Goal: Task Accomplishment & Management: Use online tool/utility

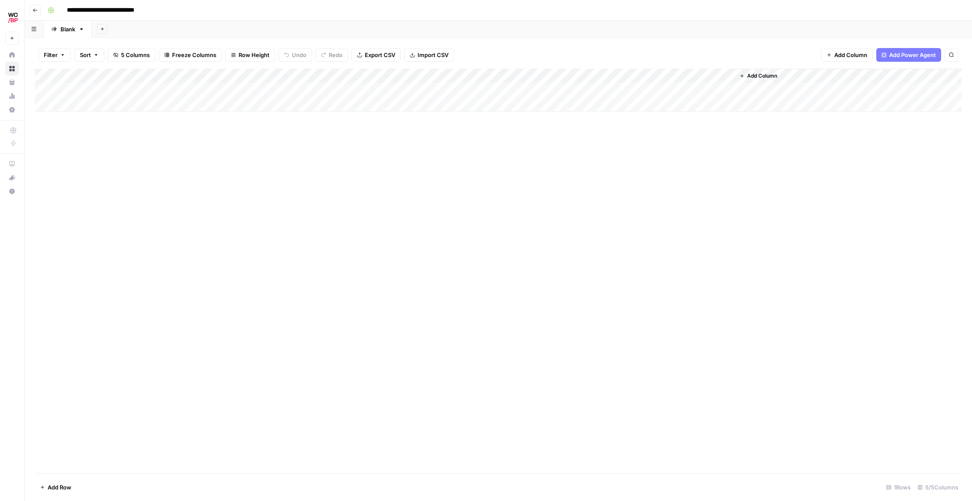
click at [172, 90] on div "Add Column" at bounding box center [498, 90] width 927 height 43
click at [168, 94] on div "Add Column" at bounding box center [498, 90] width 927 height 43
click at [168, 94] on body "**********" at bounding box center [486, 250] width 972 height 501
type input "**********"
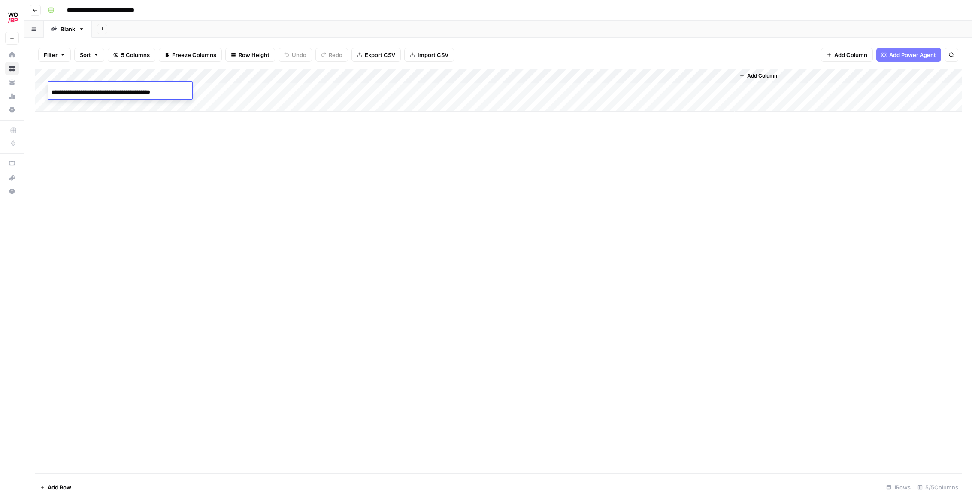
scroll to position [0, 0]
click at [186, 128] on div "Add Column" at bounding box center [498, 271] width 927 height 405
click at [250, 90] on div "Add Column" at bounding box center [498, 90] width 927 height 43
click at [306, 77] on div "Add Column" at bounding box center [498, 90] width 927 height 43
click at [313, 77] on div at bounding box center [368, 77] width 127 height 17
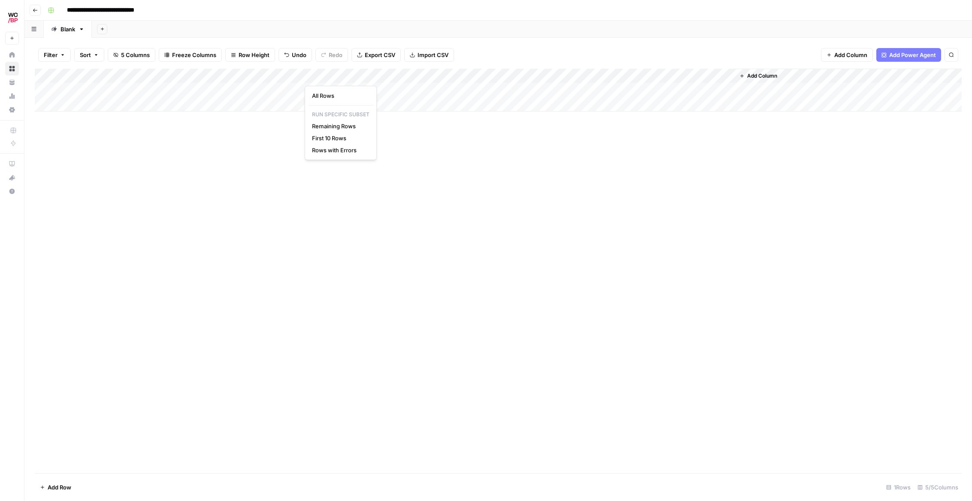
click at [310, 77] on div at bounding box center [368, 77] width 127 height 17
click at [328, 102] on div "All Rows Run Specific Subset Remaining Rows First 10 Rows Rows with Errors" at bounding box center [341, 123] width 72 height 74
click at [327, 99] on span "All Rows" at bounding box center [339, 95] width 54 height 9
click at [199, 90] on div "Add Column" at bounding box center [498, 90] width 927 height 43
click at [297, 91] on div "Add Column" at bounding box center [498, 90] width 927 height 43
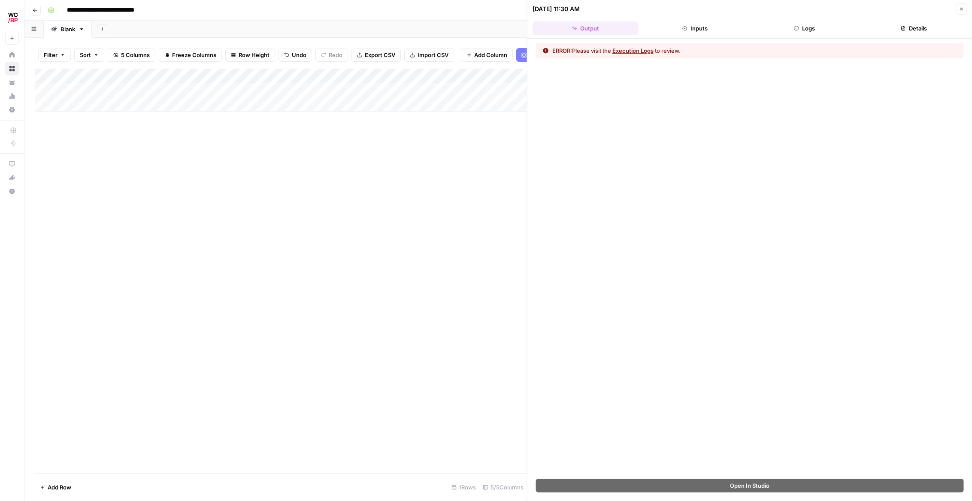
click at [805, 28] on button "Logs" at bounding box center [804, 28] width 106 height 14
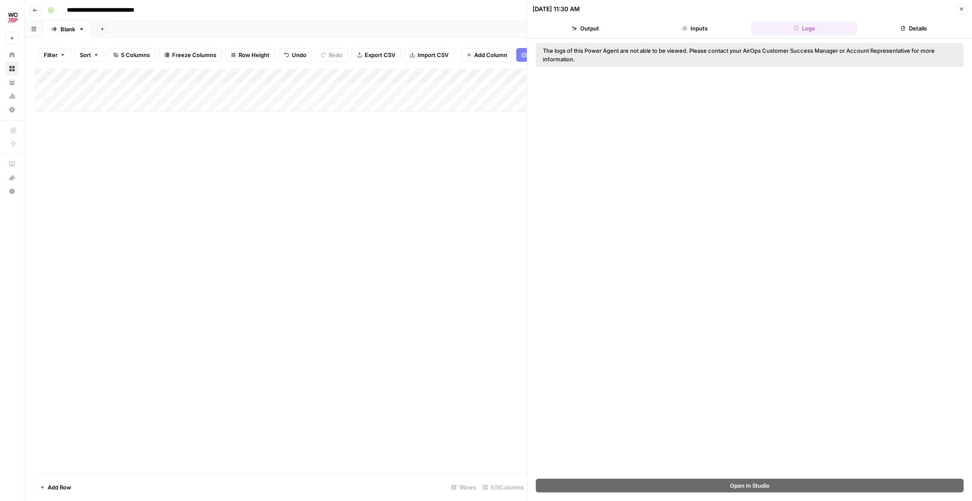
click at [699, 31] on button "Inputs" at bounding box center [695, 28] width 106 height 14
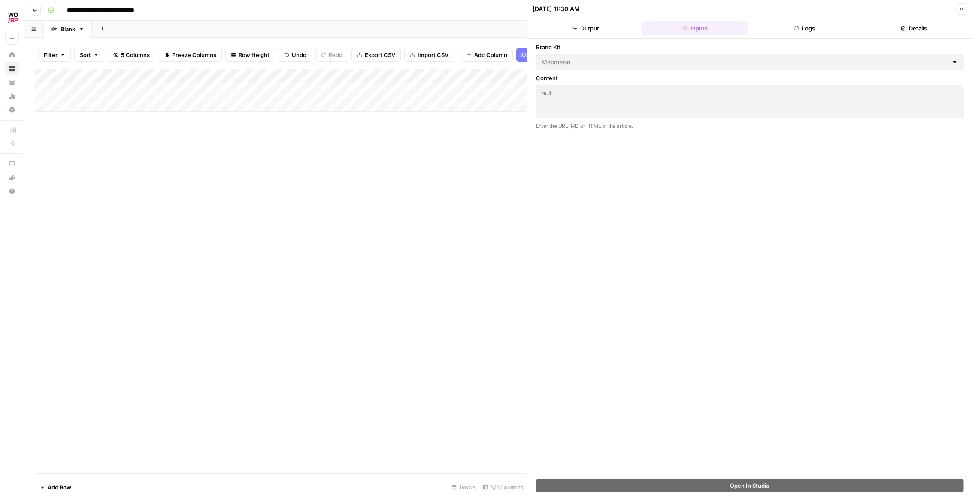
click at [632, 89] on div "Content null null Enter the URL, MD or HTML of the article." at bounding box center [750, 102] width 428 height 57
click at [860, 28] on button "Details" at bounding box center [914, 28] width 106 height 14
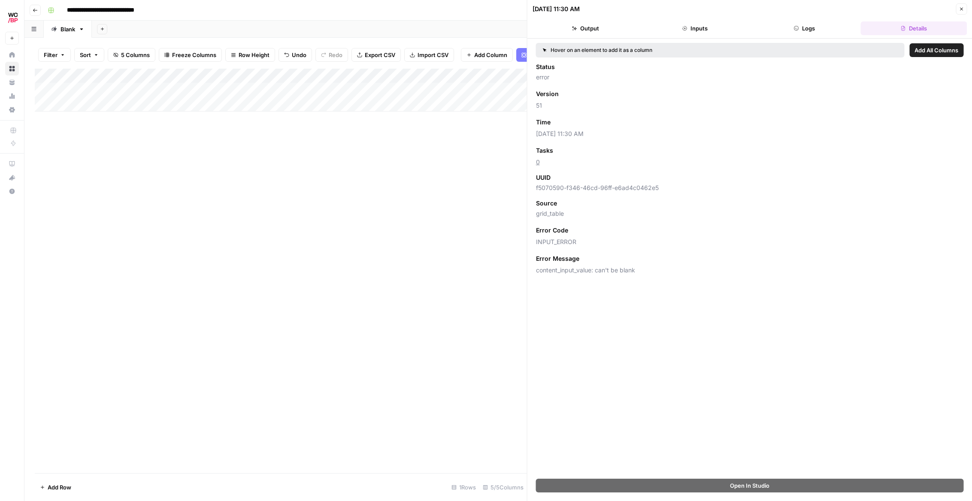
click at [372, 195] on div "Add Column" at bounding box center [281, 271] width 492 height 405
click at [139, 79] on div "Add Column" at bounding box center [281, 90] width 492 height 43
click at [172, 124] on div "Add Column" at bounding box center [281, 271] width 492 height 405
drag, startPoint x: 254, startPoint y: 182, endPoint x: 326, endPoint y: 112, distance: 100.1
click at [254, 181] on div "Add Column" at bounding box center [281, 271] width 492 height 405
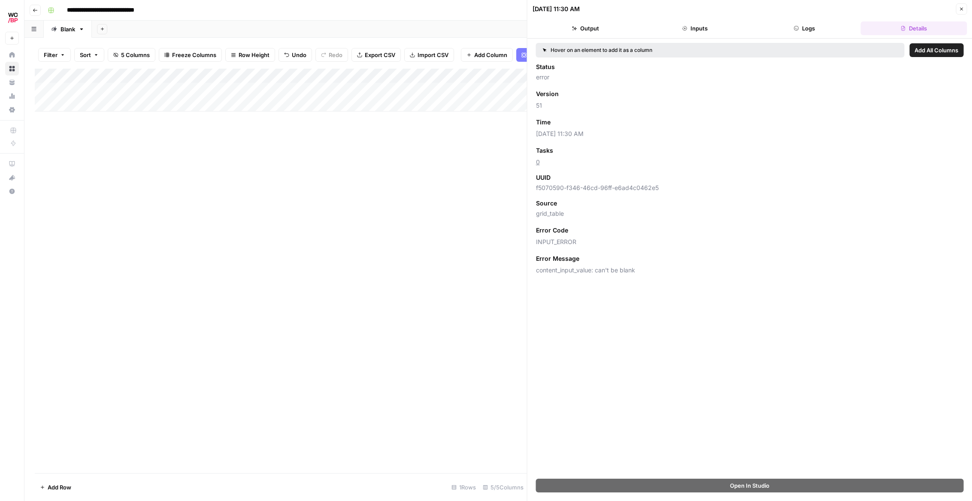
click at [860, 7] on button "Close" at bounding box center [961, 8] width 11 height 11
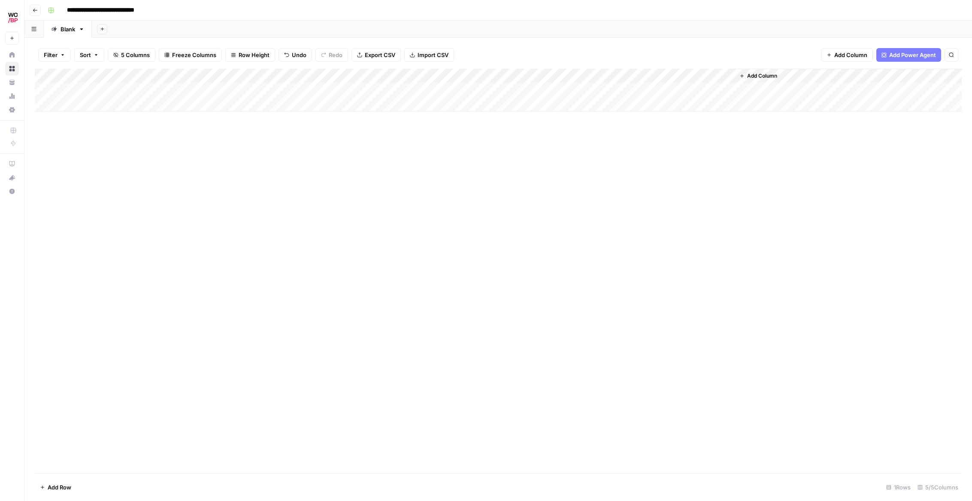
click at [218, 76] on div "Add Column" at bounding box center [498, 90] width 927 height 43
click at [228, 147] on span "Configure Inputs" at bounding box center [243, 148] width 75 height 9
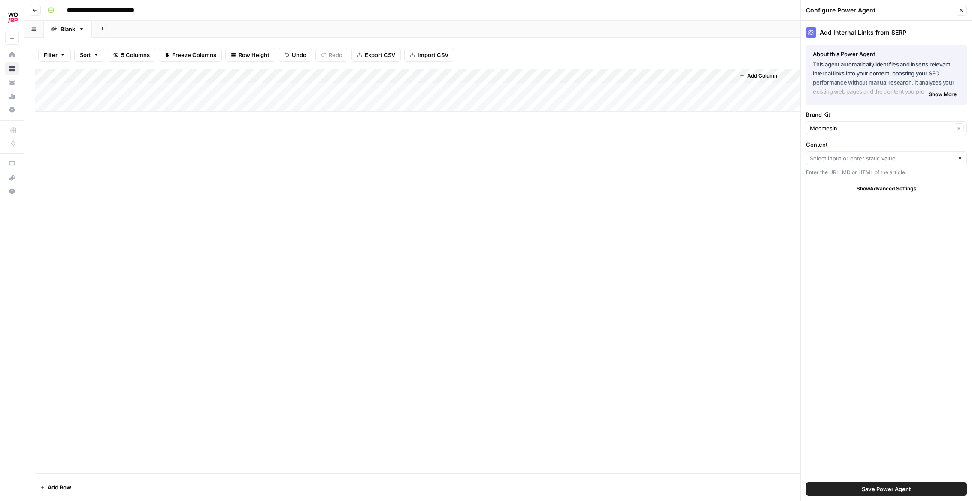
drag, startPoint x: 881, startPoint y: 151, endPoint x: 899, endPoint y: 154, distance: 18.1
click at [860, 151] on div at bounding box center [886, 158] width 161 height 14
click at [860, 190] on span "Page URL (Input)" at bounding box center [884, 189] width 143 height 9
type input "Page URL (Input)"
click at [860, 487] on span "Save Power Agent" at bounding box center [886, 489] width 49 height 9
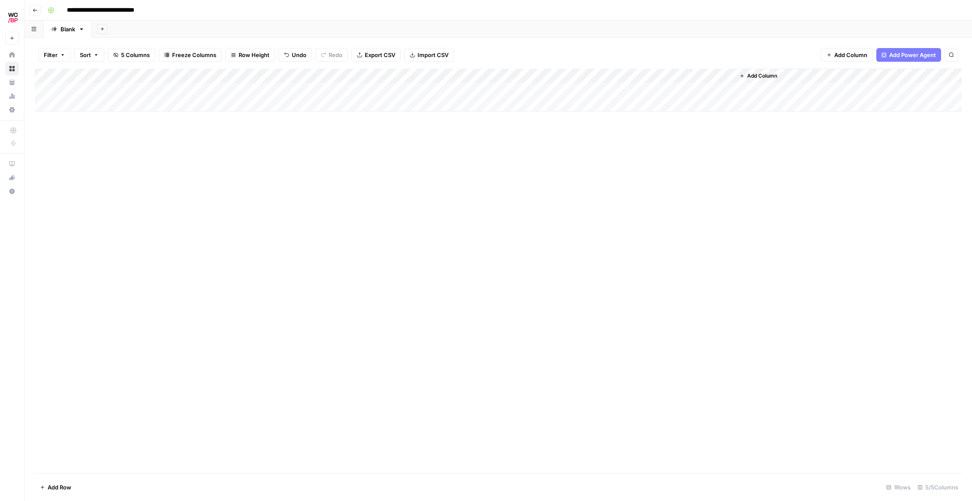
click at [309, 77] on div "Add Column" at bounding box center [498, 90] width 927 height 43
click at [326, 93] on span "All Rows" at bounding box center [339, 95] width 54 height 9
click at [387, 91] on div "Add Column" at bounding box center [498, 90] width 927 height 43
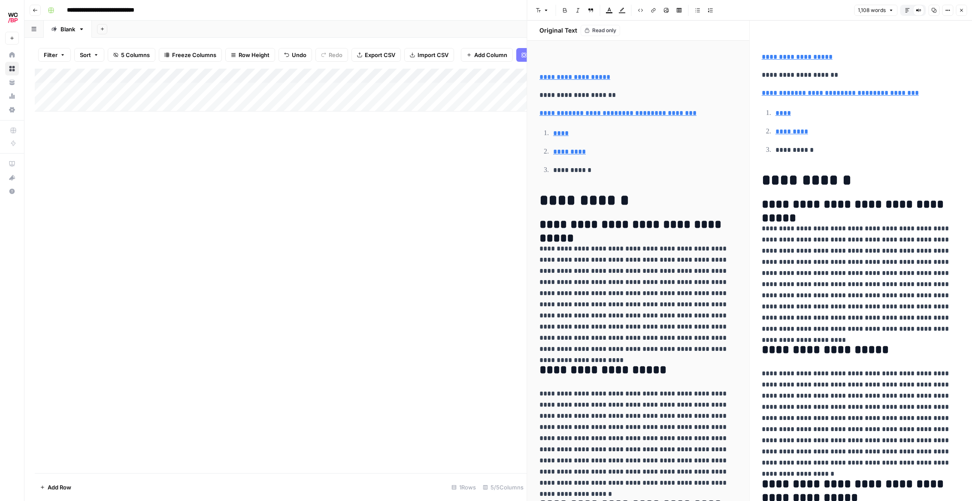
type input "/product-tested"
type input "#main-content"
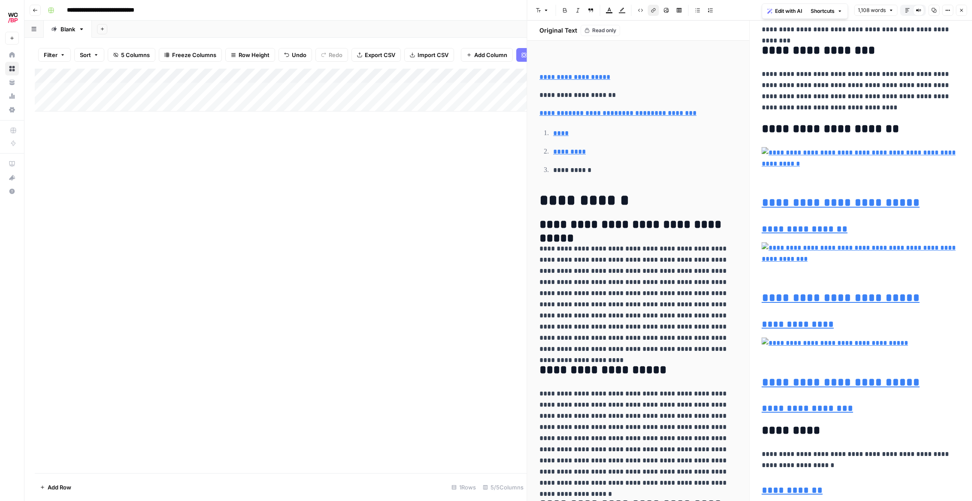
scroll to position [1994, 0]
type input "/universal-testing-machines/universal-testing-machine-10-25-50"
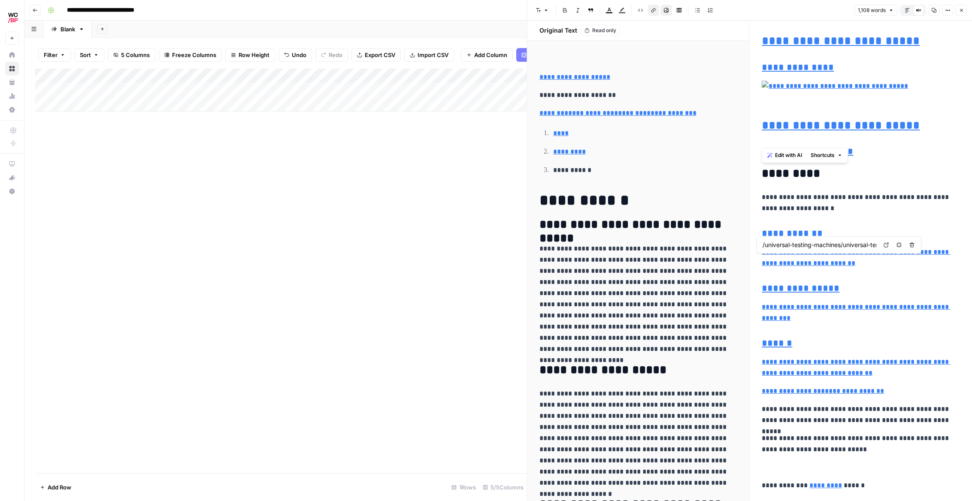
type input "/standard/astm-d412-16"
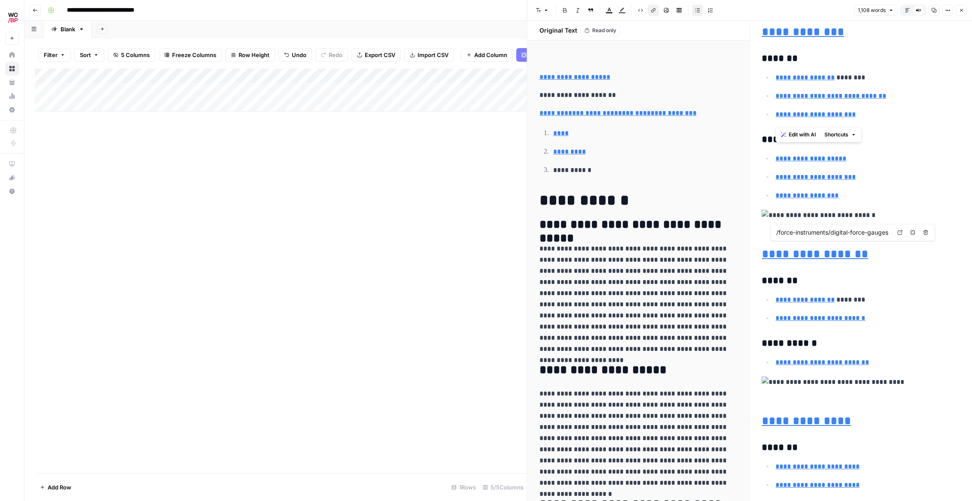
type input "/materials-testing"
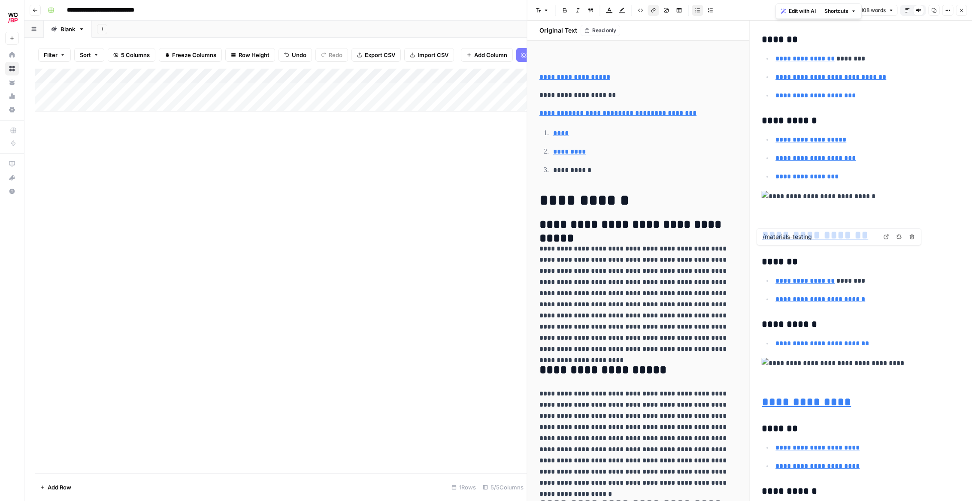
scroll to position [3256, 0]
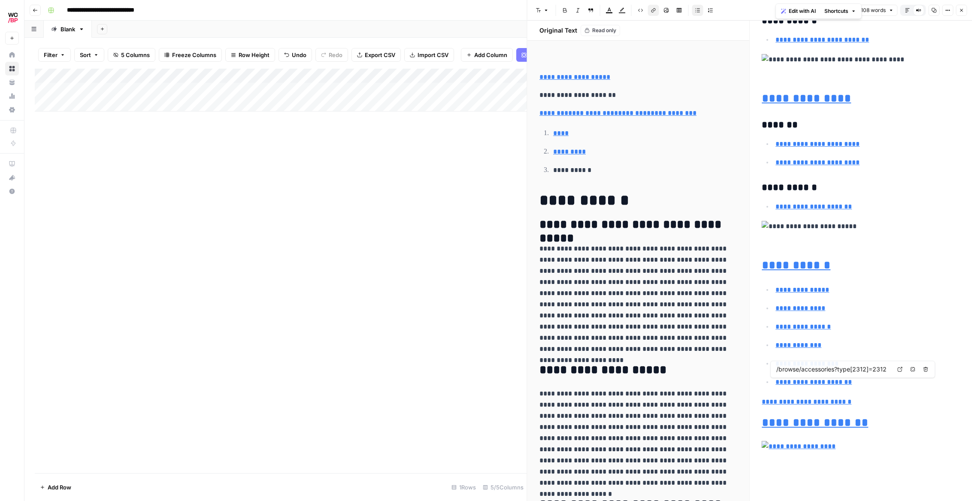
type input "/browse/accessories"
click at [474, 203] on div "Add Column" at bounding box center [281, 271] width 492 height 405
click at [860, 7] on button "Close" at bounding box center [961, 10] width 11 height 11
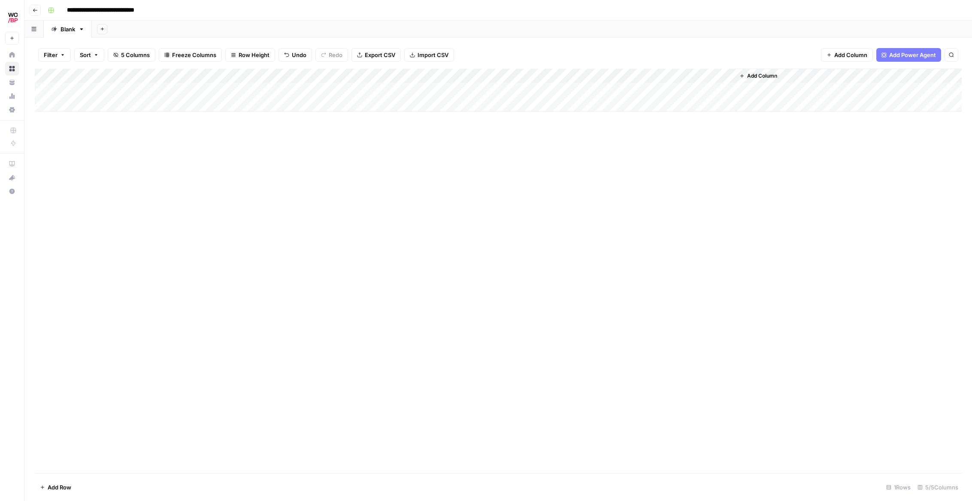
click at [563, 77] on div "Add Column" at bounding box center [498, 90] width 927 height 43
click at [591, 95] on span "All Rows" at bounding box center [592, 95] width 54 height 9
click at [563, 74] on div "Add Column" at bounding box center [498, 90] width 927 height 43
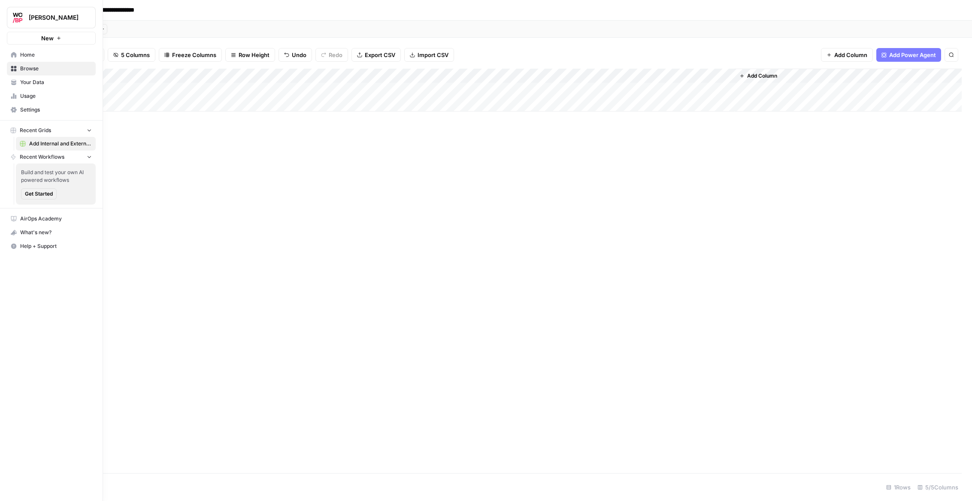
click at [26, 98] on span "Usage" at bounding box center [56, 96] width 72 height 8
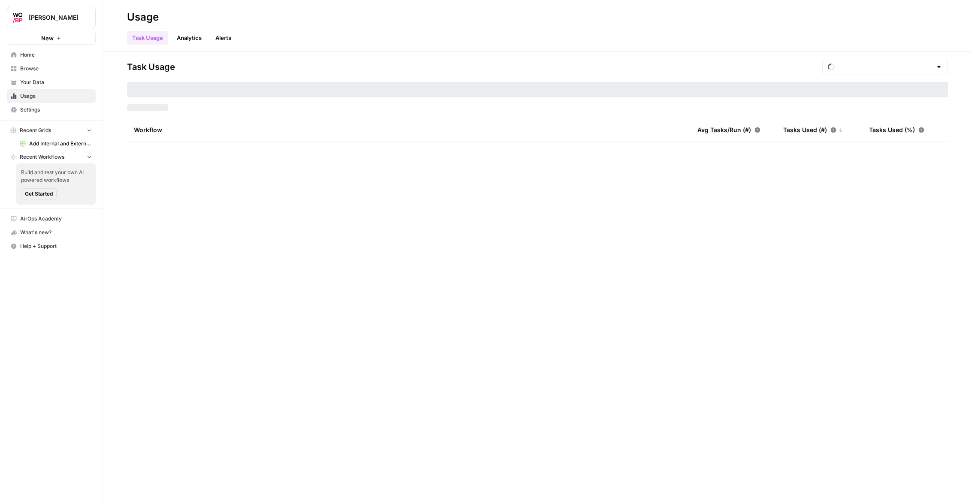
type input "August Included Tasks"
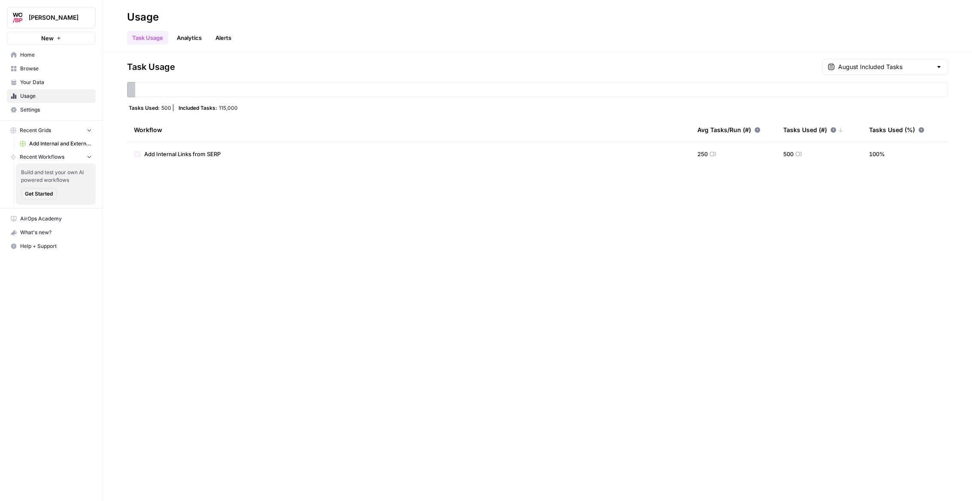
click at [44, 47] on nav "Home Browse Your Data Usage Settings" at bounding box center [51, 83] width 103 height 76
click at [42, 52] on span "Home" at bounding box center [56, 55] width 72 height 8
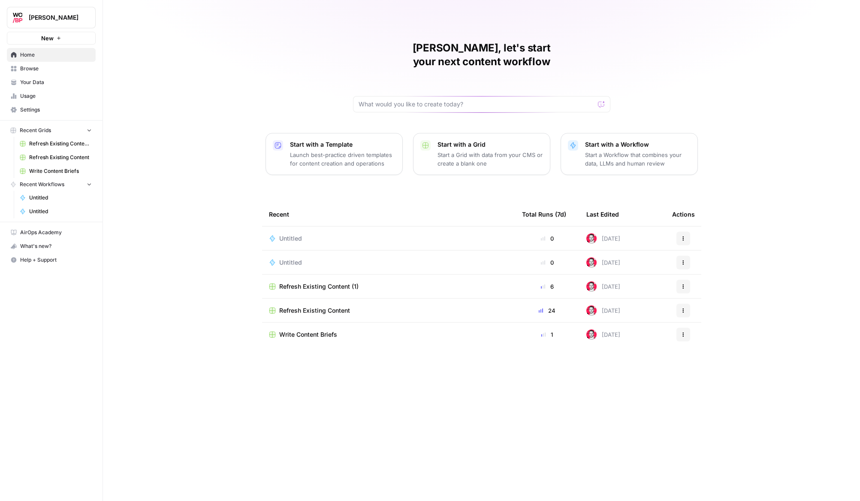
click at [262, 108] on div "[PERSON_NAME], let's start your next content workflow Start with a Template Lau…" at bounding box center [481, 250] width 757 height 501
